Goal: Obtain resource: Download file/media

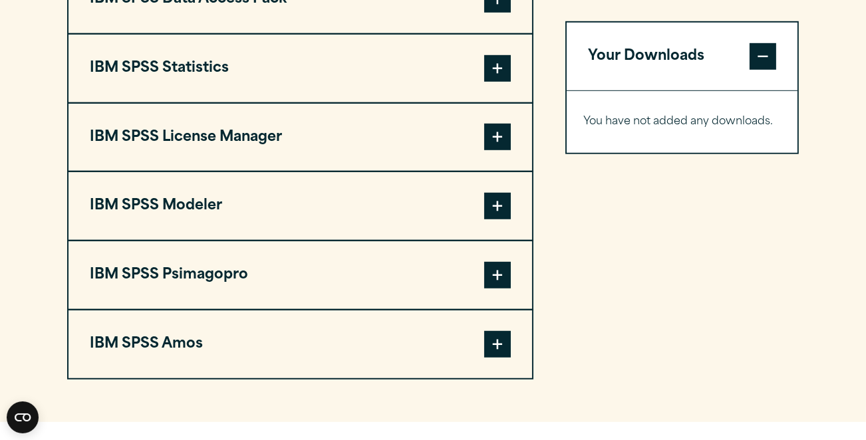
scroll to position [1064, 0]
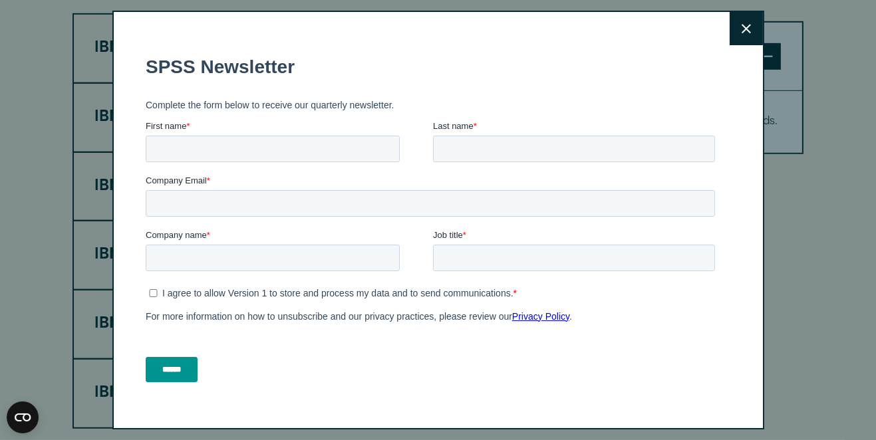
click at [730, 25] on button "Close" at bounding box center [746, 28] width 33 height 33
click at [730, 23] on button "Close" at bounding box center [746, 28] width 33 height 33
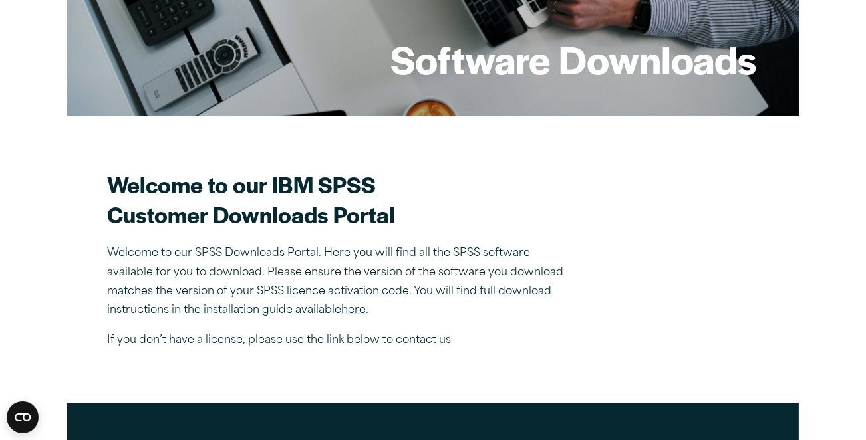
scroll to position [266, 0]
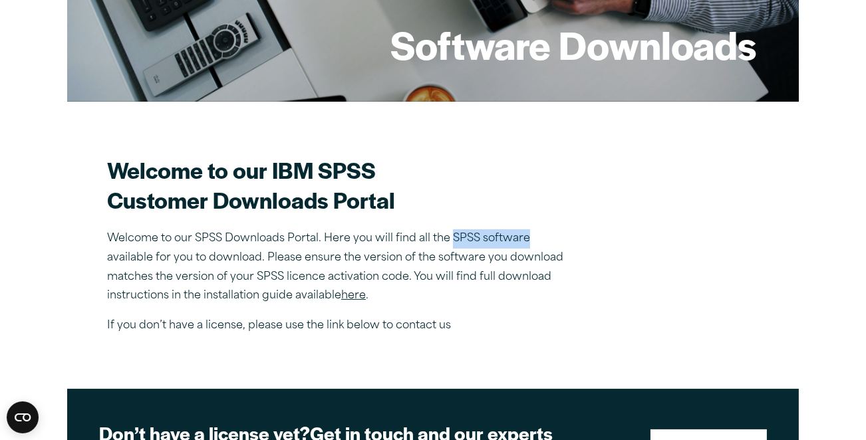
drag, startPoint x: 450, startPoint y: 231, endPoint x: 533, endPoint y: 233, distance: 83.2
click at [533, 233] on p "Welcome to our SPSS Downloads Portal. Here you will find all the SPSS software …" at bounding box center [340, 267] width 466 height 76
copy p "SPSS software"
drag, startPoint x: 576, startPoint y: 228, endPoint x: 547, endPoint y: 233, distance: 29.6
click at [576, 228] on section "Welcome to our IBM SPSS Customer Downloads Portal Welcome to our SPSS Downloads…" at bounding box center [433, 245] width 652 height 181
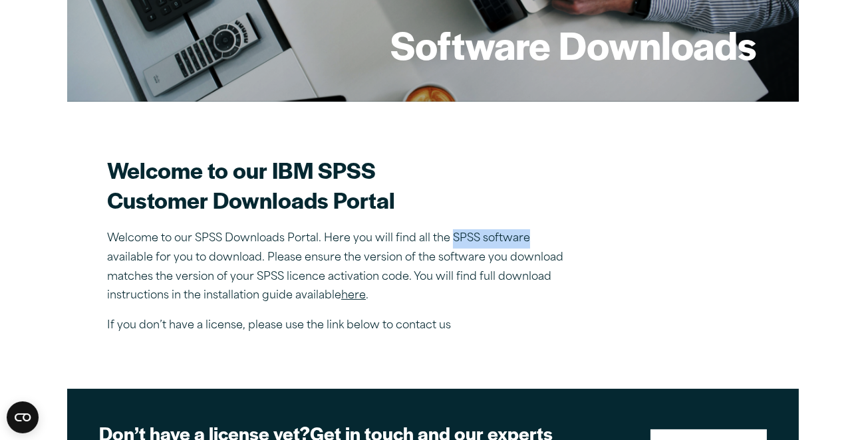
click at [528, 235] on p "Welcome to our SPSS Downloads Portal. Here you will find all the SPSS software …" at bounding box center [340, 267] width 466 height 76
drag, startPoint x: 528, startPoint y: 235, endPoint x: 452, endPoint y: 235, distance: 75.8
click at [452, 235] on p "Welcome to our SPSS Downloads Portal. Here you will find all the SPSS software …" at bounding box center [340, 267] width 466 height 76
copy p "SPSS software"
drag, startPoint x: 452, startPoint y: 235, endPoint x: 599, endPoint y: 223, distance: 147.5
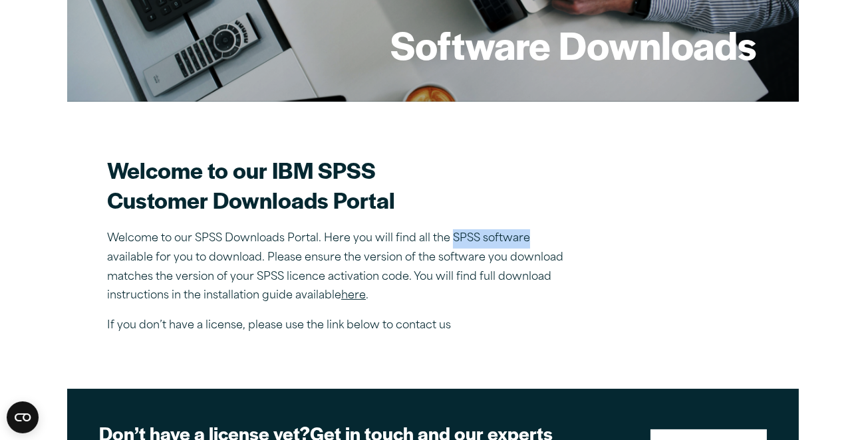
click at [599, 223] on section "Welcome to our IBM SPSS Customer Downloads Portal Welcome to our SPSS Downloads…" at bounding box center [433, 245] width 652 height 181
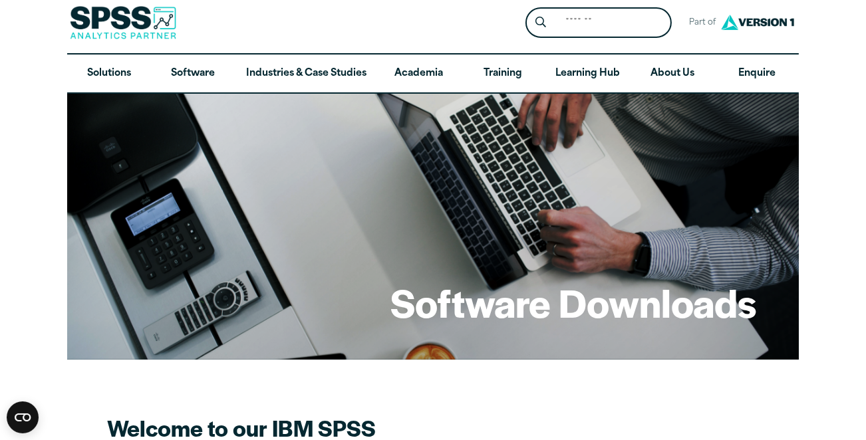
scroll to position [0, 0]
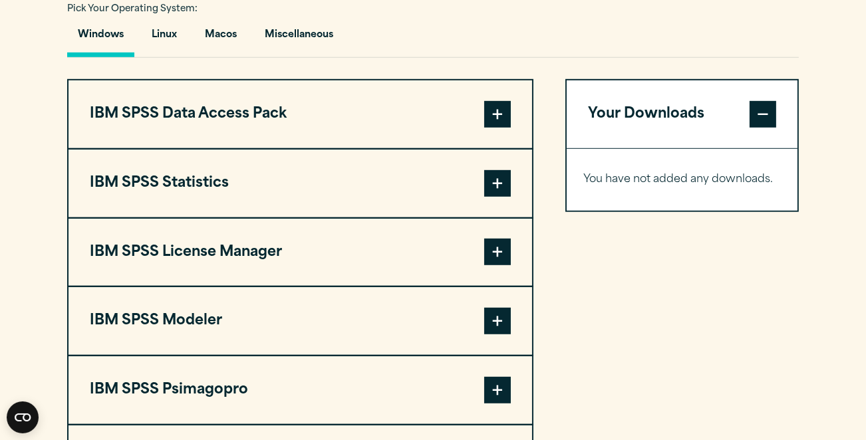
scroll to position [958, 0]
